Goal: Task Accomplishment & Management: Complete application form

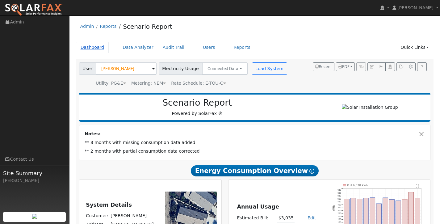
click at [94, 48] on link "Dashboard" at bounding box center [92, 47] width 33 height 11
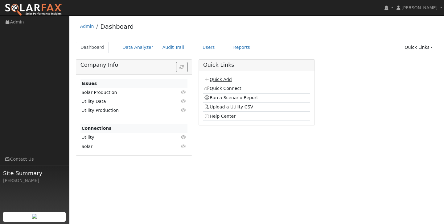
click at [220, 80] on link "Quick Add" at bounding box center [217, 79] width 27 height 5
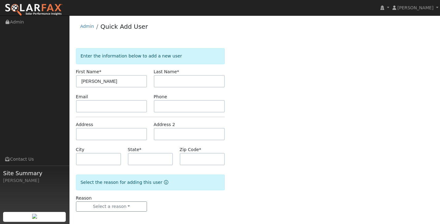
type input "[PERSON_NAME]"
click at [191, 82] on input "text" at bounding box center [189, 81] width 71 height 12
type input "[PERSON_NAME]"
click at [88, 133] on input "text" at bounding box center [111, 134] width 71 height 12
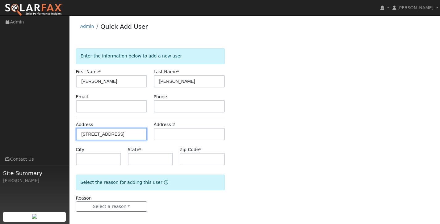
type input "[STREET_ADDRESS]"
type input "[GEOGRAPHIC_DATA]"
type input "CA"
type input "94619"
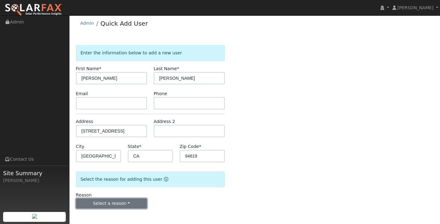
click at [136, 204] on button "Select a reason" at bounding box center [111, 203] width 71 height 10
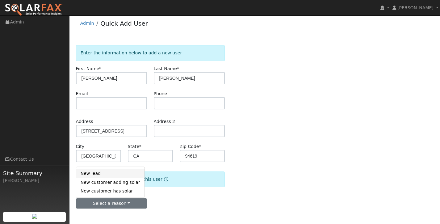
click at [124, 172] on link "New lead" at bounding box center [110, 173] width 68 height 9
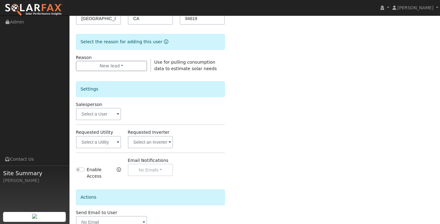
scroll to position [144, 0]
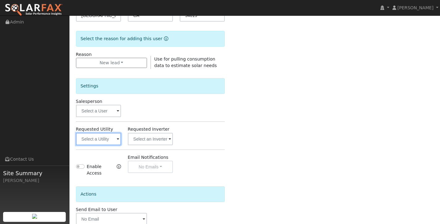
click at [108, 140] on input "text" at bounding box center [98, 139] width 45 height 12
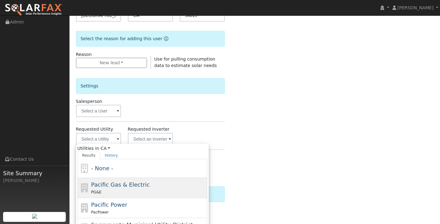
click at [132, 187] on span "Pacific Gas & Electric" at bounding box center [120, 184] width 58 height 6
type input "Pacific Gas & Electric"
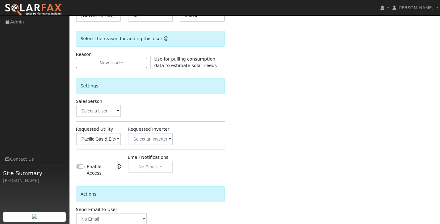
scroll to position [180, 0]
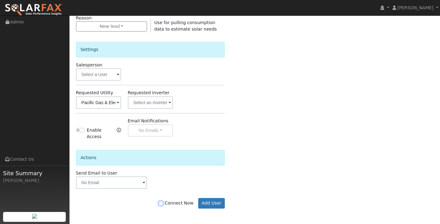
click at [163, 202] on input "Connect Now" at bounding box center [161, 203] width 4 height 4
checkbox input "true"
click at [216, 204] on button "Add User" at bounding box center [211, 203] width 27 height 10
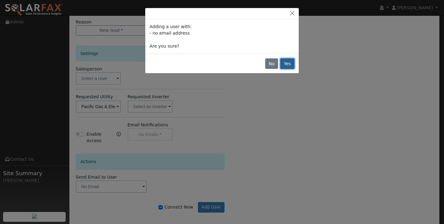
click at [287, 65] on button "Yes" at bounding box center [288, 63] width 14 height 10
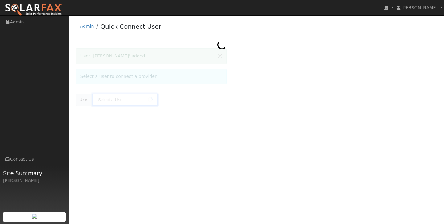
type input "erin jaeb"
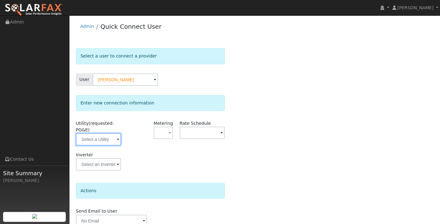
click at [115, 138] on input "text" at bounding box center [98, 139] width 45 height 12
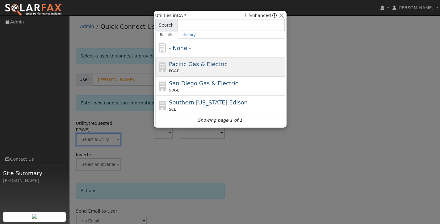
click at [210, 67] on span "Pacific Gas & Electric" at bounding box center [198, 64] width 58 height 6
type input "PG&E"
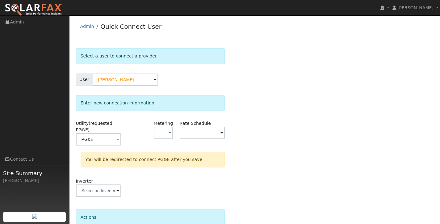
scroll to position [55, 0]
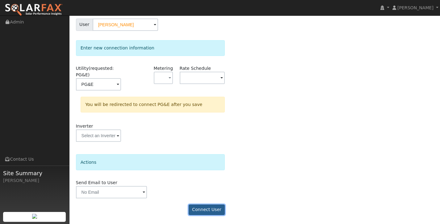
click at [208, 211] on button "Connect User" at bounding box center [207, 209] width 36 height 10
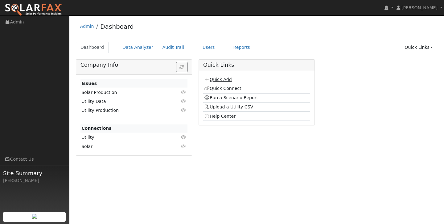
click at [220, 79] on link "Quick Add" at bounding box center [217, 79] width 27 height 5
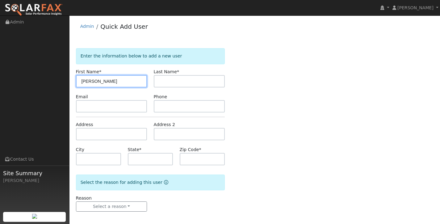
type input "Tom"
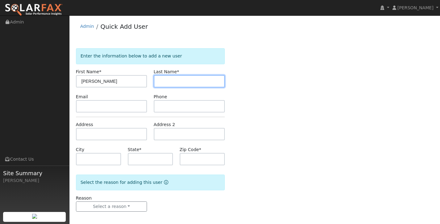
click at [165, 85] on input "text" at bounding box center [189, 81] width 71 height 12
type input "Dotinga"
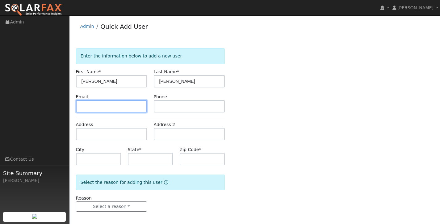
click at [118, 107] on input "text" at bounding box center [111, 106] width 71 height 12
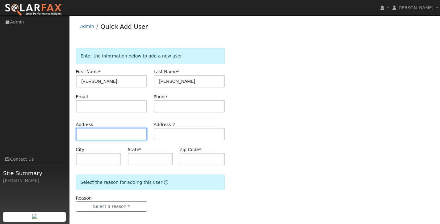
click at [111, 131] on input "text" at bounding box center [111, 134] width 71 height 12
type input "17339 Campbell Avenue"
type input "Escalon"
type input "CA"
type input "95320"
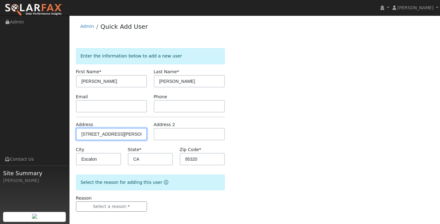
scroll to position [3, 0]
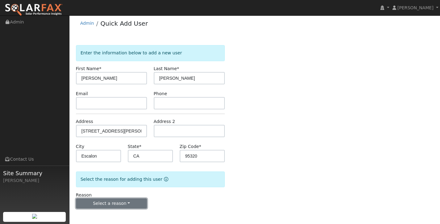
click at [129, 199] on button "Select a reason" at bounding box center [111, 203] width 71 height 10
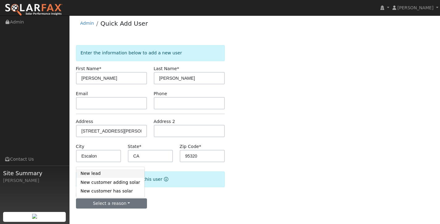
click at [130, 174] on link "New lead" at bounding box center [110, 173] width 68 height 9
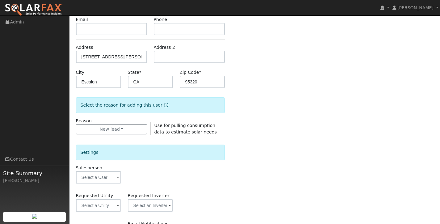
scroll to position [180, 0]
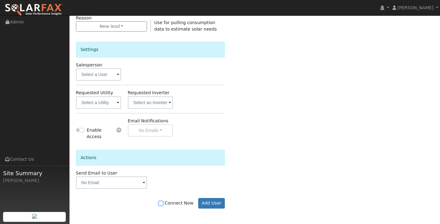
click at [163, 202] on input "Connect Now" at bounding box center [161, 203] width 4 height 4
checkbox input "true"
click at [214, 206] on button "Add User" at bounding box center [211, 203] width 27 height 10
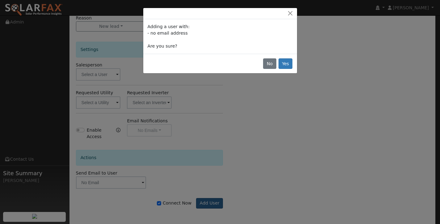
scroll to position [176, 0]
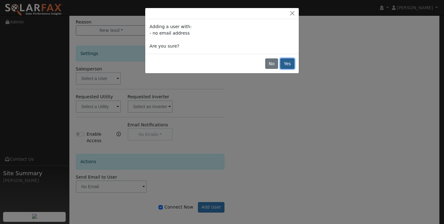
click at [285, 65] on button "Yes" at bounding box center [288, 63] width 14 height 10
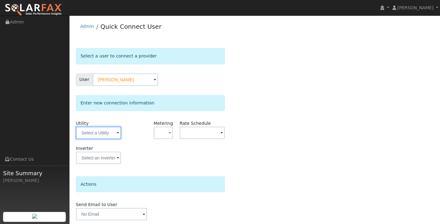
click at [116, 133] on input "text" at bounding box center [98, 133] width 45 height 12
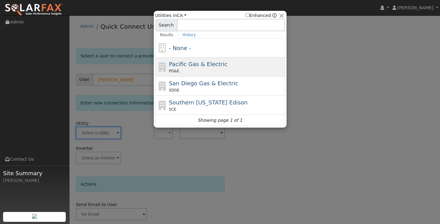
click at [209, 62] on span "Pacific Gas & Electric" at bounding box center [198, 64] width 58 height 6
type input "PG&E"
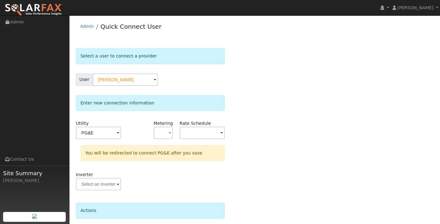
scroll to position [48, 0]
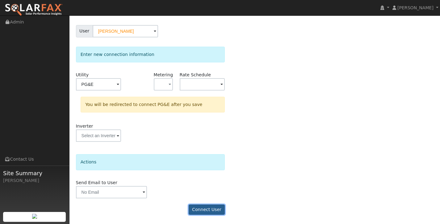
click at [198, 207] on button "Connect User" at bounding box center [207, 209] width 36 height 10
